Goal: Information Seeking & Learning: Learn about a topic

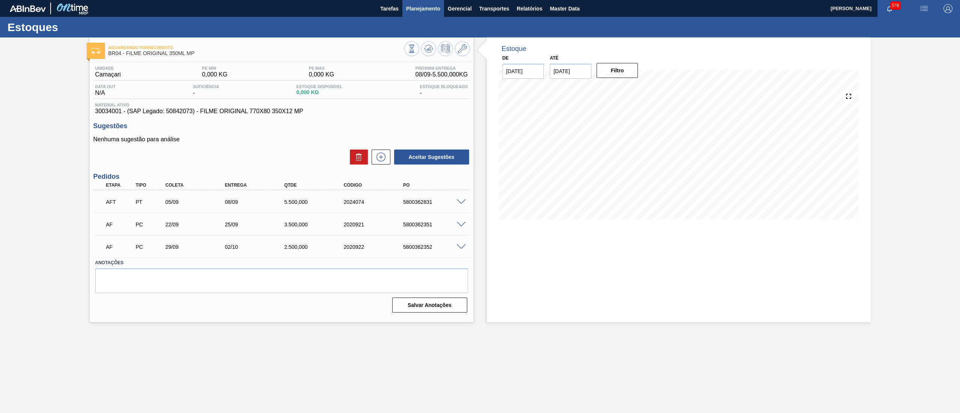
click at [425, 12] on span "Planejamento" at bounding box center [423, 8] width 34 height 9
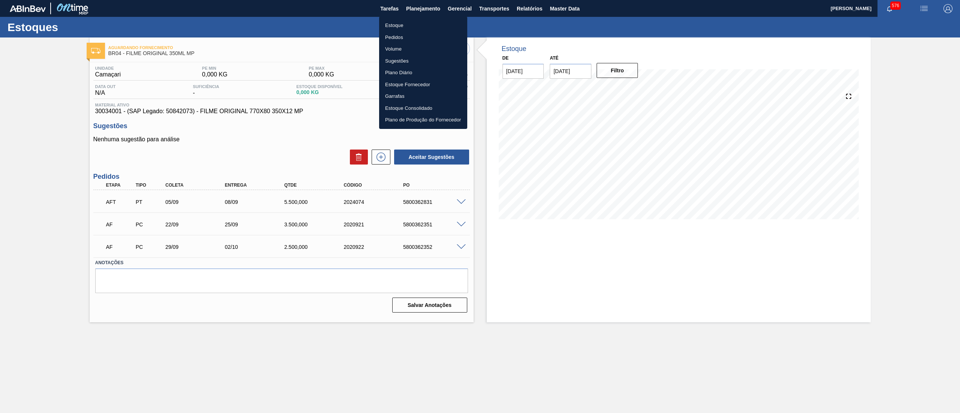
click at [417, 25] on li "Estoque" at bounding box center [423, 26] width 88 height 12
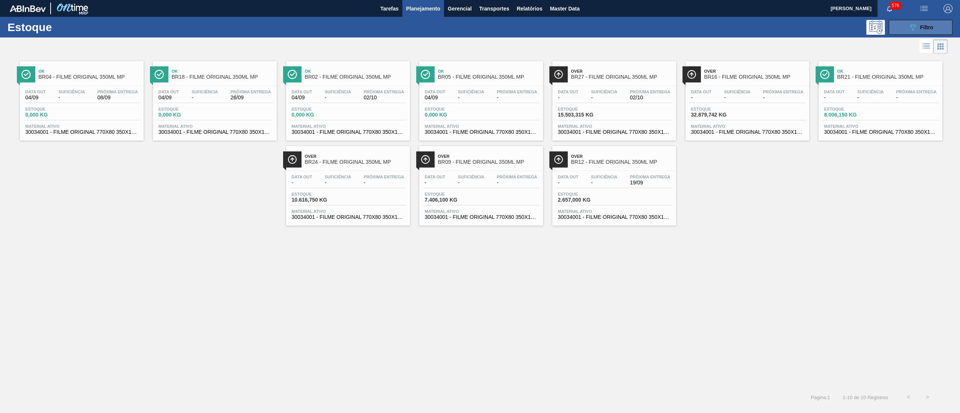
click at [910, 29] on icon "089F7B8B-B2A5-4AFE-B5C0-19BA573D28AC" at bounding box center [912, 27] width 9 height 9
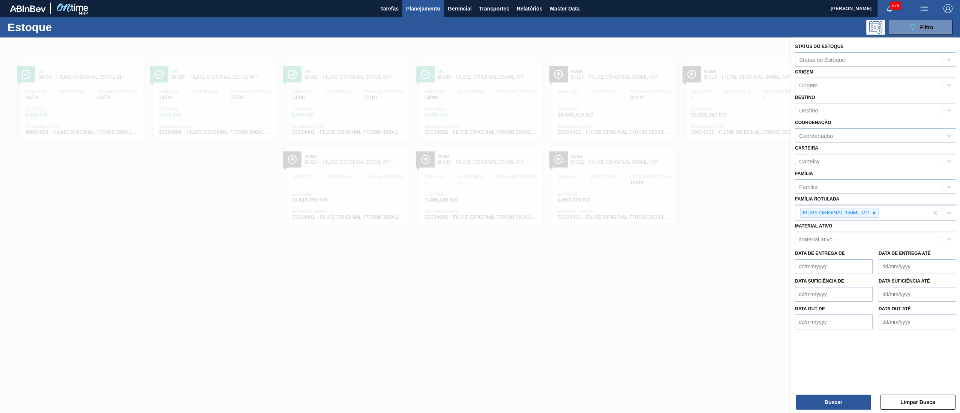
click at [872, 214] on icon at bounding box center [874, 212] width 5 height 5
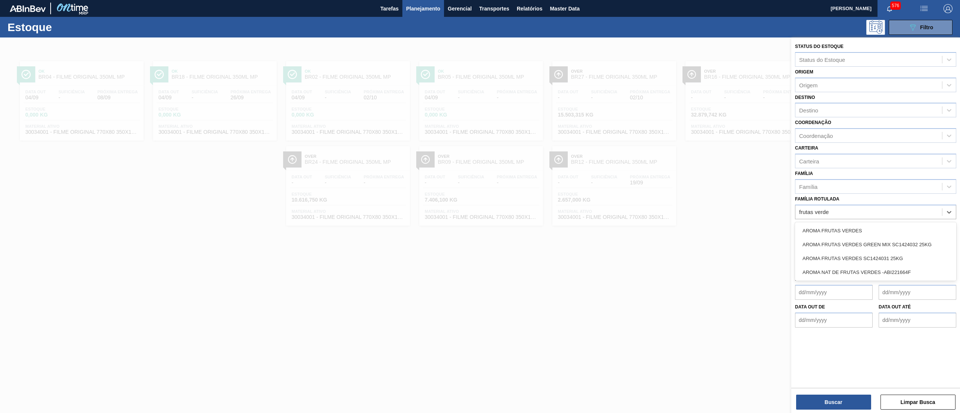
type Rotulada "frutas verdes"
click at [882, 256] on div "AROMA FRUTAS VERDES SC1424031 25KG" at bounding box center [875, 259] width 161 height 14
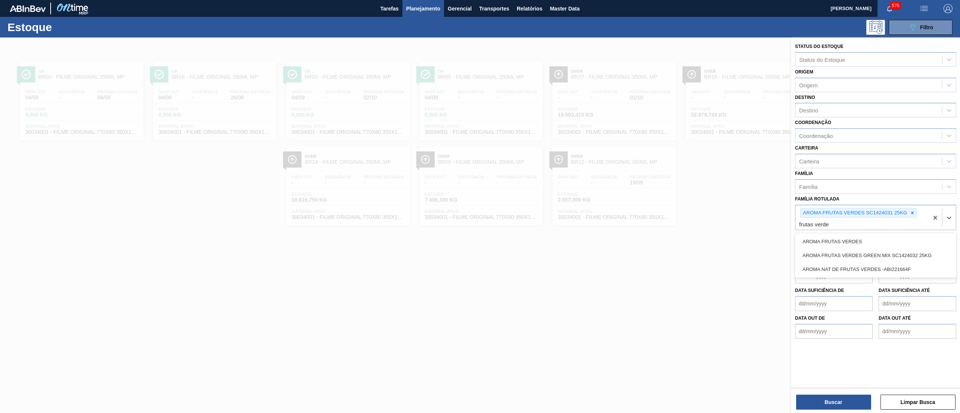
type Rotulada "frutas verdes"
click at [881, 255] on div "AROMA FRUTAS VERDES GREEN MIX SC1424032 25KG" at bounding box center [875, 256] width 161 height 14
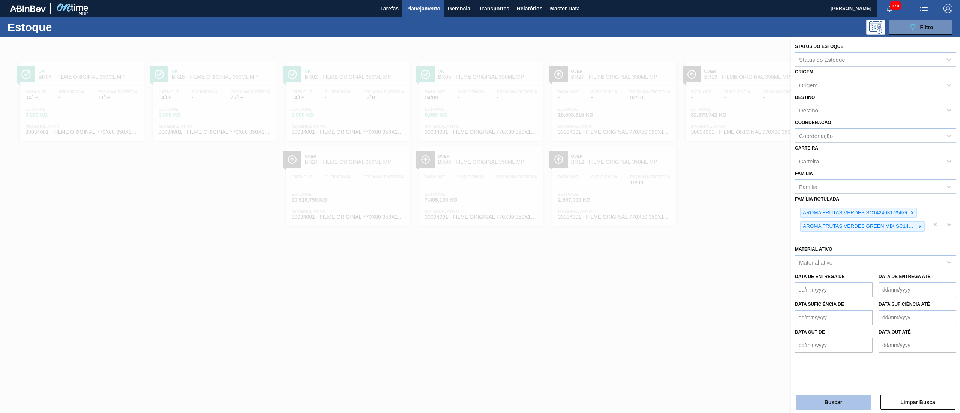
click at [818, 397] on button "Buscar" at bounding box center [833, 402] width 75 height 15
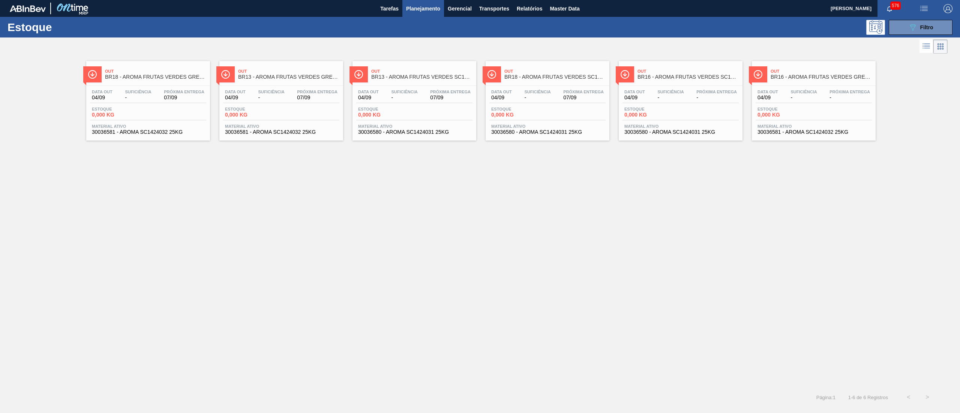
click at [294, 128] on span "Material ativo" at bounding box center [281, 126] width 113 height 5
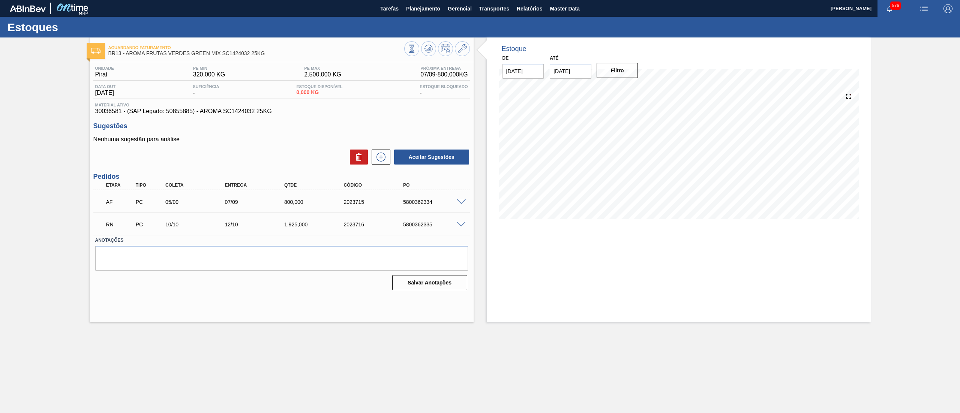
click at [461, 225] on span at bounding box center [461, 225] width 9 height 6
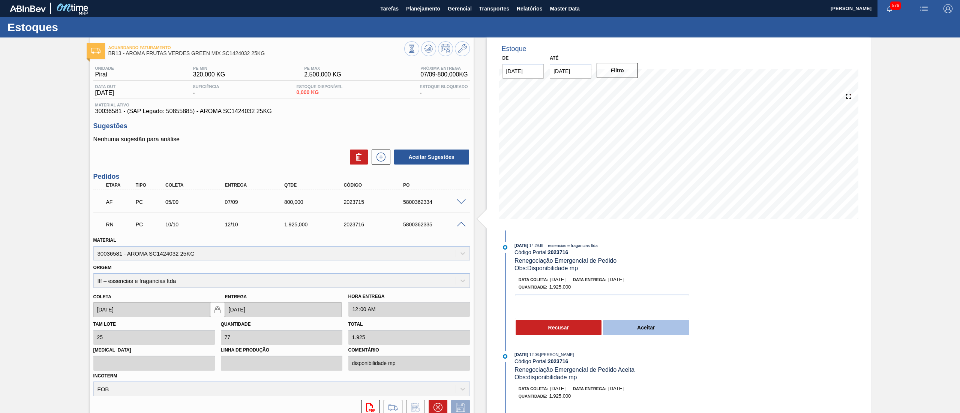
click at [641, 329] on button "Aceitar" at bounding box center [646, 327] width 86 height 15
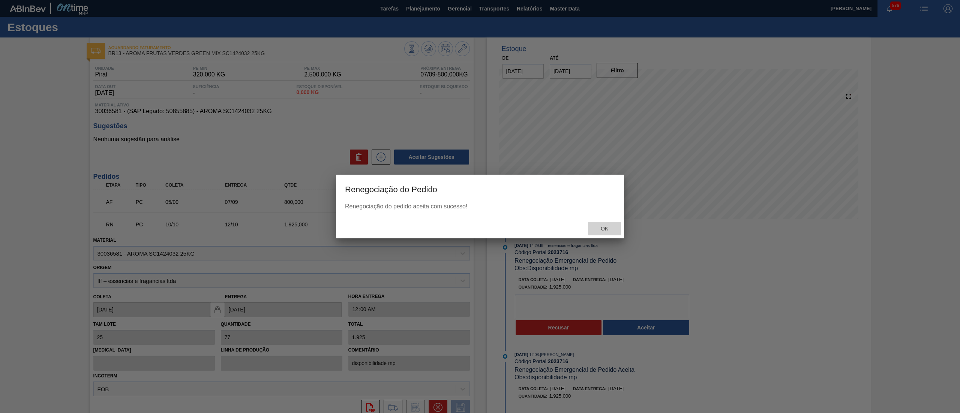
click at [599, 223] on div "Ok" at bounding box center [604, 229] width 33 height 14
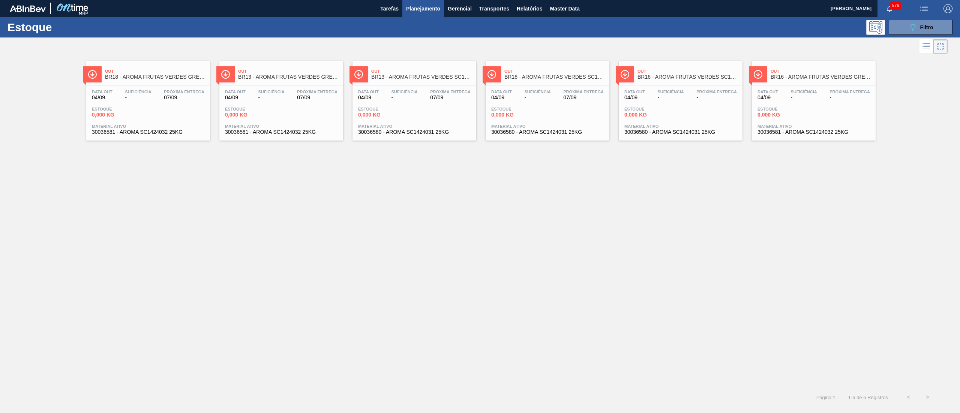
click at [452, 134] on span "30036580 - AROMA SC1424031 25KG" at bounding box center [414, 132] width 113 height 6
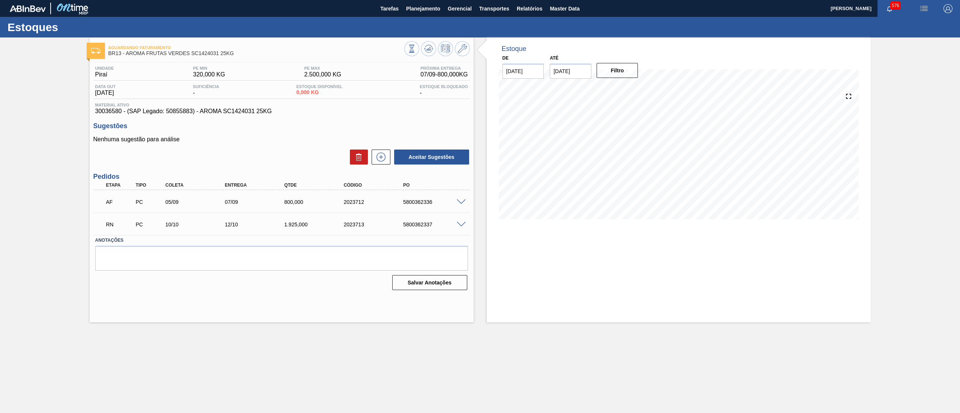
click at [462, 223] on span at bounding box center [461, 225] width 9 height 6
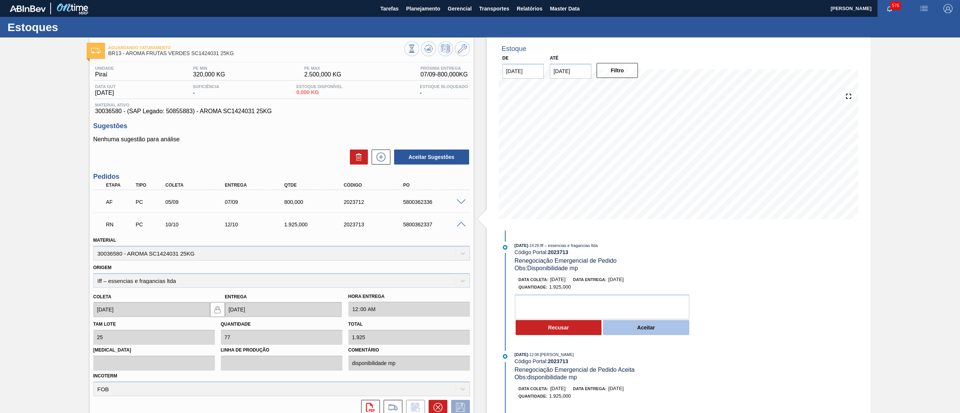
click at [658, 327] on button "Aceitar" at bounding box center [646, 327] width 86 height 15
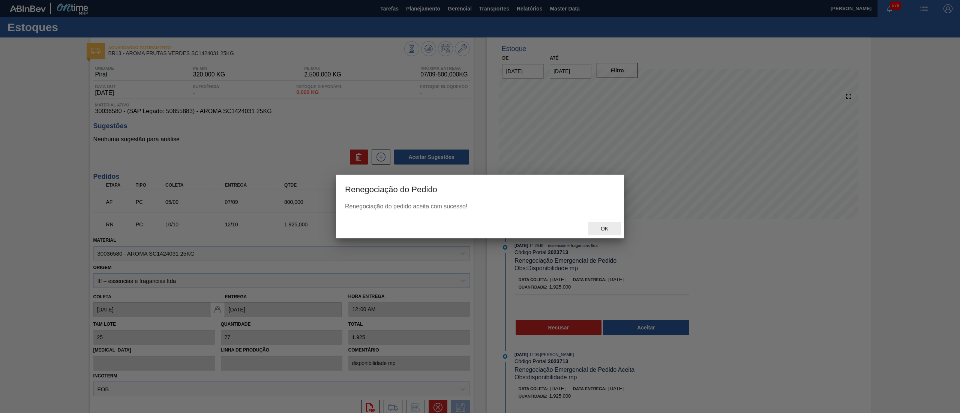
click at [608, 226] on span "Ok" at bounding box center [605, 229] width 20 height 6
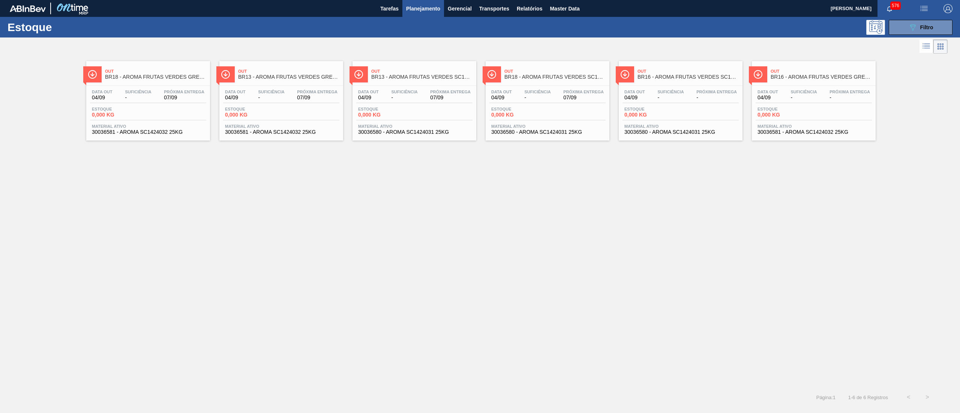
click at [527, 135] on span "30036580 - AROMA SC1424031 25KG" at bounding box center [547, 132] width 113 height 6
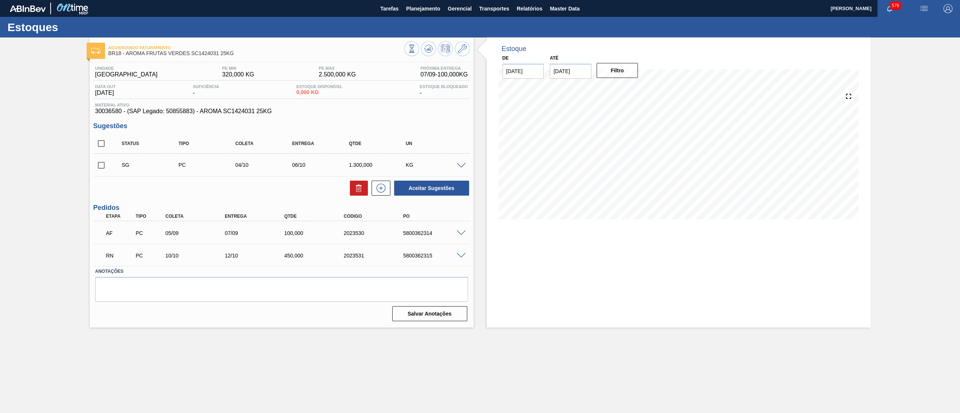
click at [461, 256] on span at bounding box center [461, 256] width 9 height 6
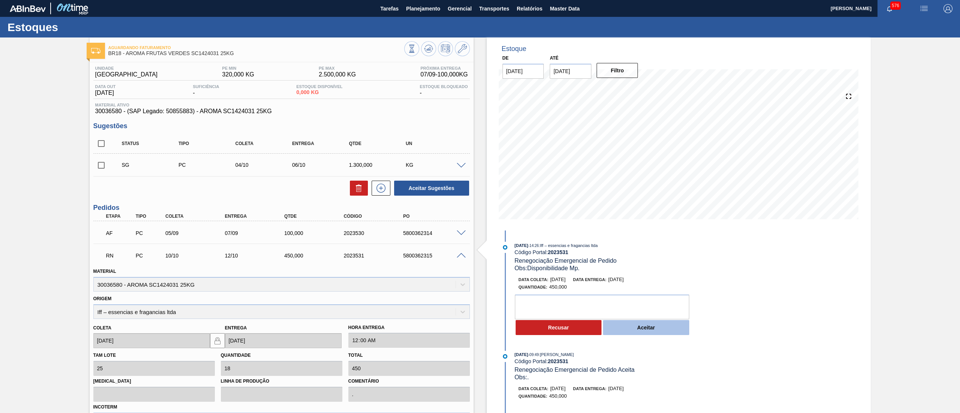
click at [640, 330] on button "Aceitar" at bounding box center [646, 327] width 86 height 15
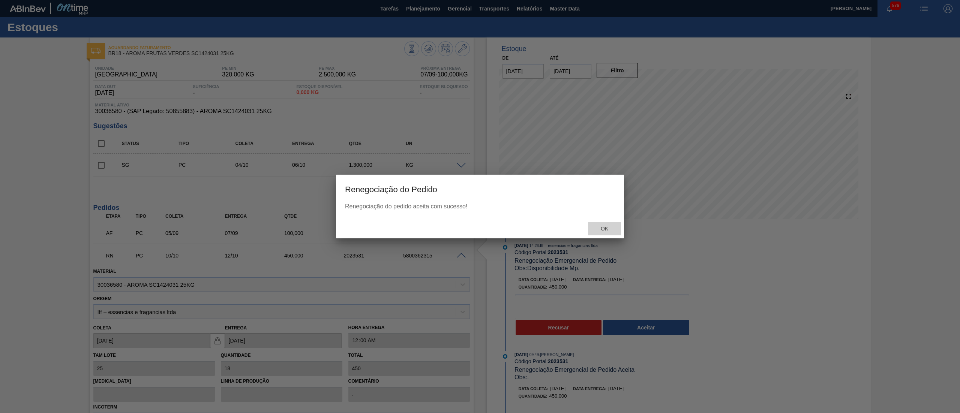
click at [601, 226] on span "Ok" at bounding box center [605, 229] width 20 height 6
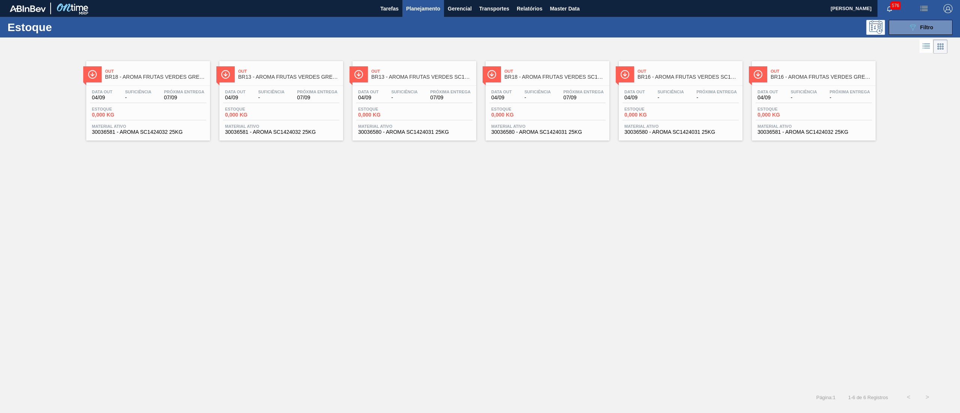
click at [134, 129] on span "Material ativo" at bounding box center [148, 126] width 113 height 5
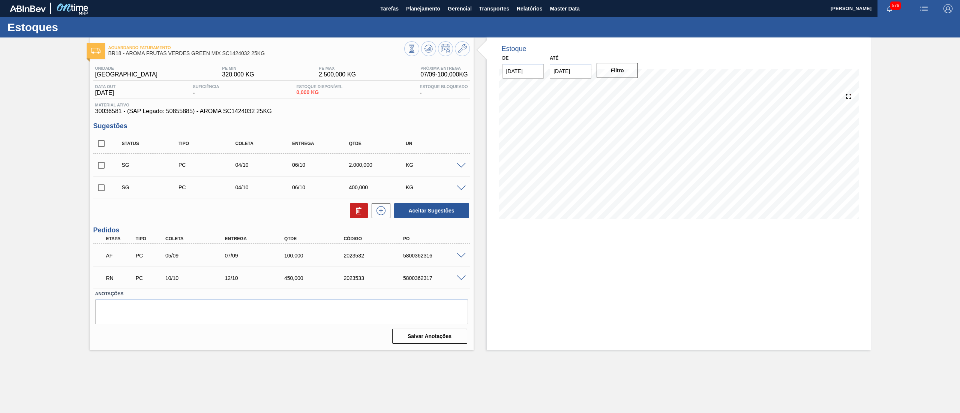
click at [461, 277] on span at bounding box center [461, 279] width 9 height 6
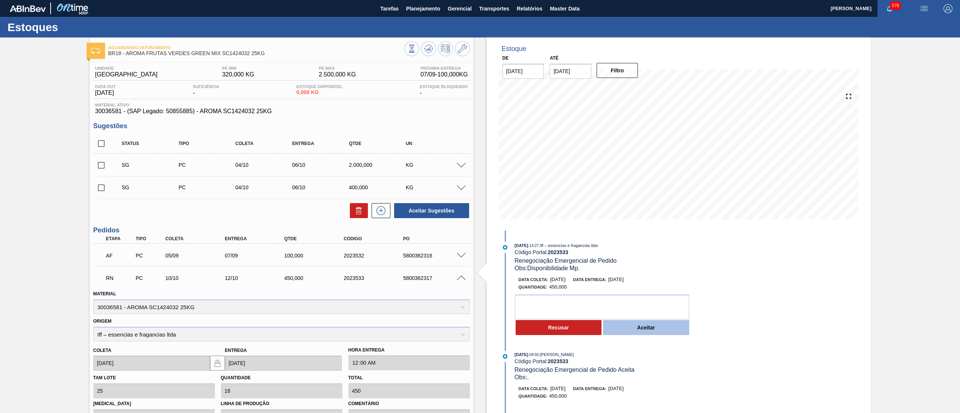
click at [632, 333] on button "Aceitar" at bounding box center [646, 327] width 86 height 15
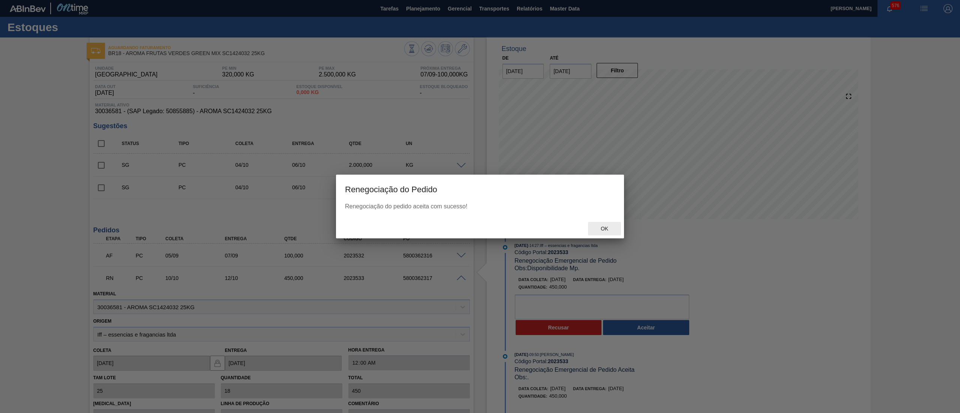
click at [602, 228] on span "Ok" at bounding box center [605, 229] width 20 height 6
